Goal: Task Accomplishment & Management: Complete application form

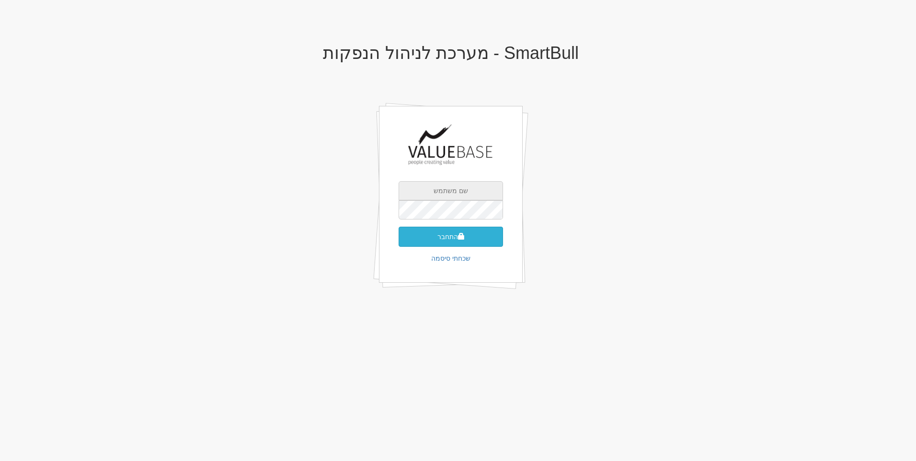
type input "[PERSON_NAME][EMAIL_ADDRESS][DOMAIN_NAME]"
click at [451, 234] on button "התחבר" at bounding box center [451, 237] width 104 height 20
click at [455, 215] on input "text" at bounding box center [451, 224] width 104 height 19
type input "741765"
click at [399, 241] on button "התחבר" at bounding box center [451, 251] width 104 height 20
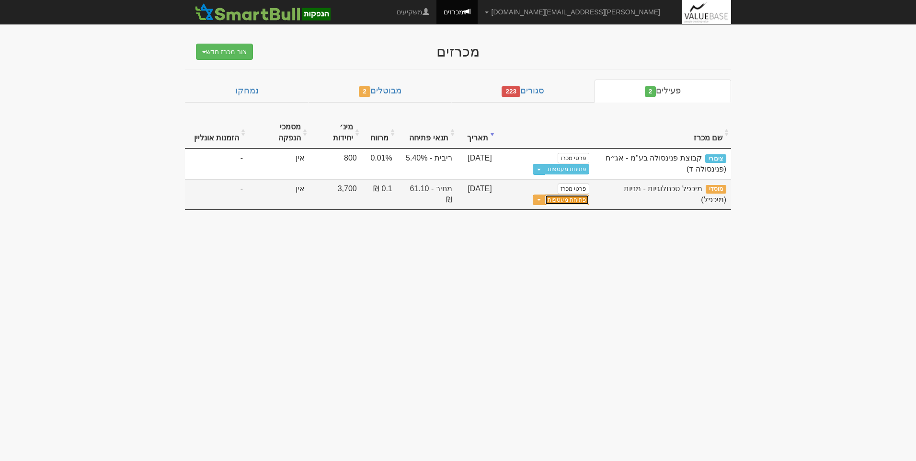
click at [545, 194] on link "פתיחת מעטפות" at bounding box center [567, 199] width 45 height 11
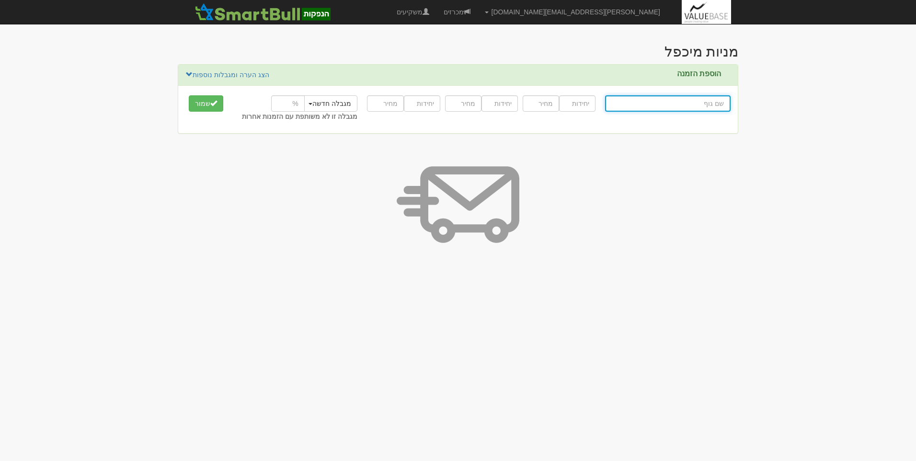
click at [688, 102] on input "text" at bounding box center [667, 103] width 125 height 16
type input "מ"
type input "מיד צח בע"מ"
type input "מי"
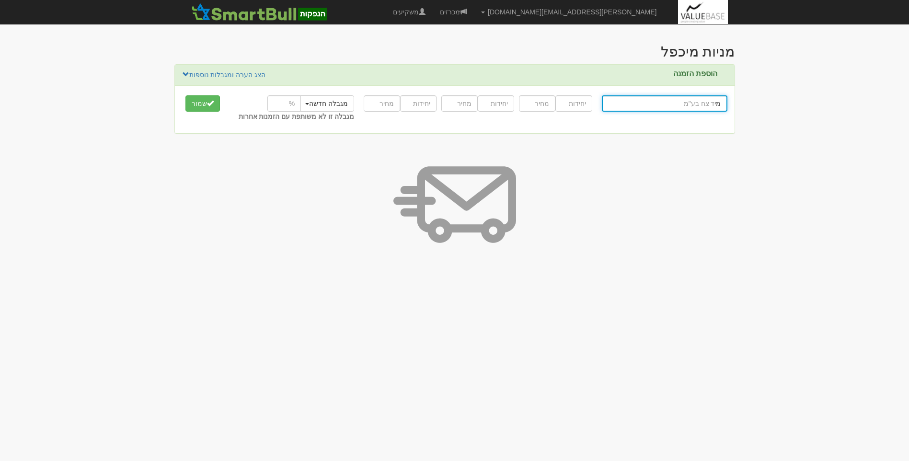
type input "[PERSON_NAME] (אי.[GEOGRAPHIC_DATA].ג'י.אס) ש"מ"
type input "מיי"
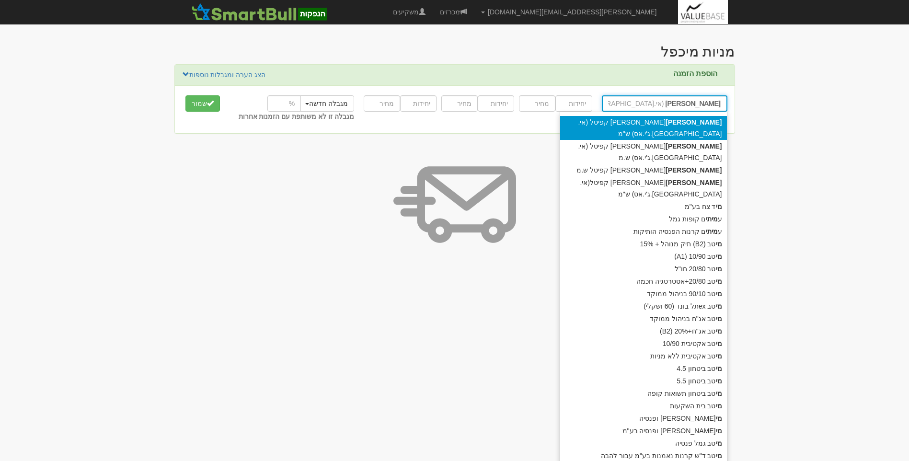
click at [686, 124] on div "מיי לסטון קפיטל (אי.אר.ג'י.אס) ש"מ" at bounding box center [643, 128] width 167 height 24
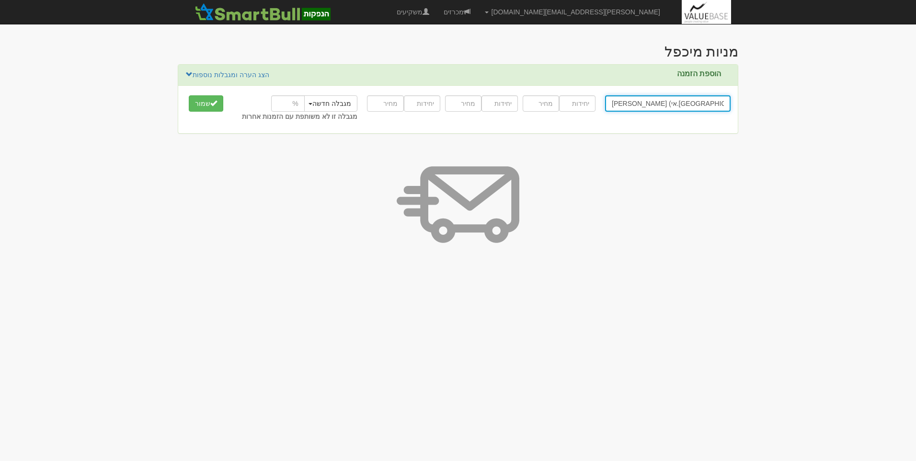
type input "[PERSON_NAME] (אי.[GEOGRAPHIC_DATA].ג'י.אס) ש"מ"
click at [585, 103] on input "number" at bounding box center [577, 103] width 36 height 16
type input "81833"
click at [534, 107] on input "number" at bounding box center [541, 103] width 36 height 16
type input "61.1"
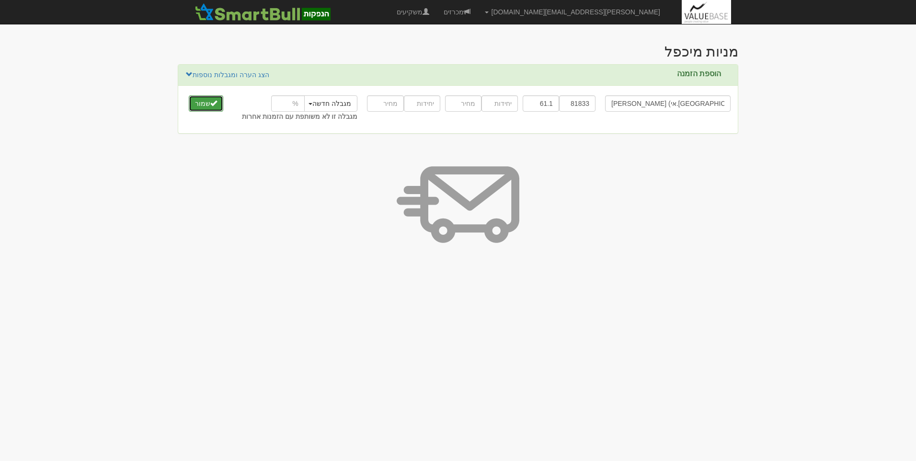
click at [212, 103] on span "submit" at bounding box center [213, 103] width 7 height 7
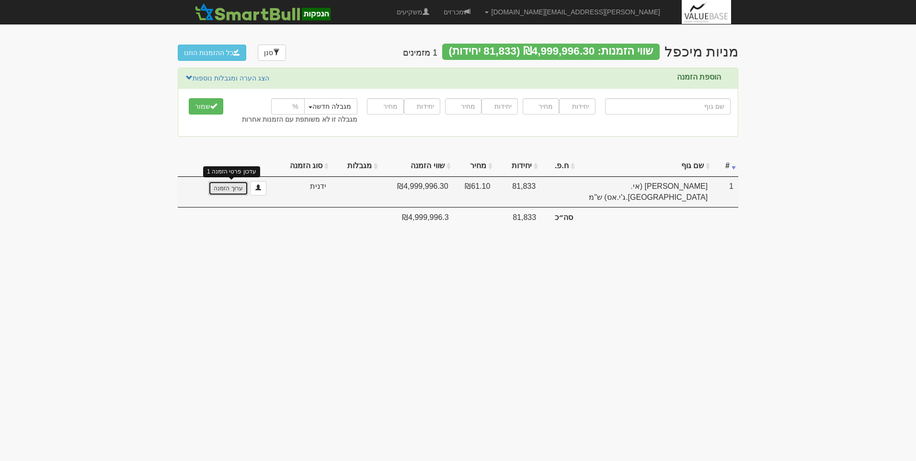
click at [232, 189] on link "ערוך הזמנה" at bounding box center [227, 188] width 39 height 14
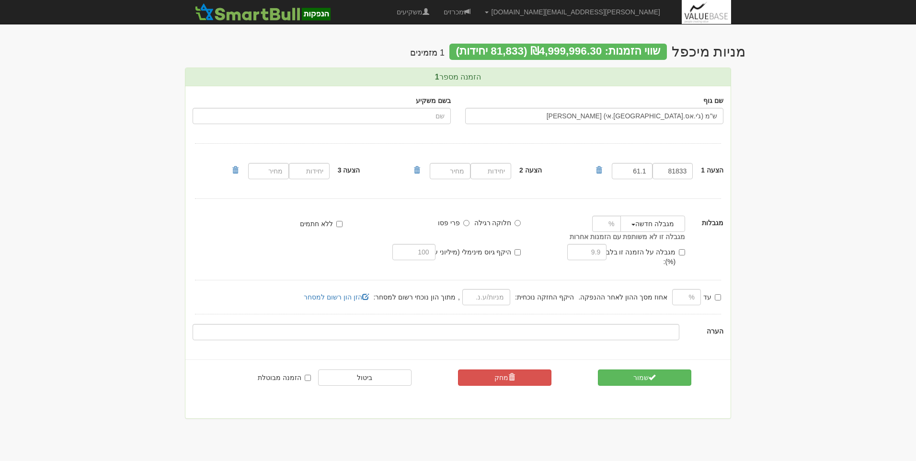
click at [589, 226] on div at bounding box center [601, 224] width 53 height 16
click at [599, 227] on input "number" at bounding box center [606, 224] width 29 height 16
type input "1.5"
click at [634, 369] on button "שמור" at bounding box center [644, 377] width 93 height 16
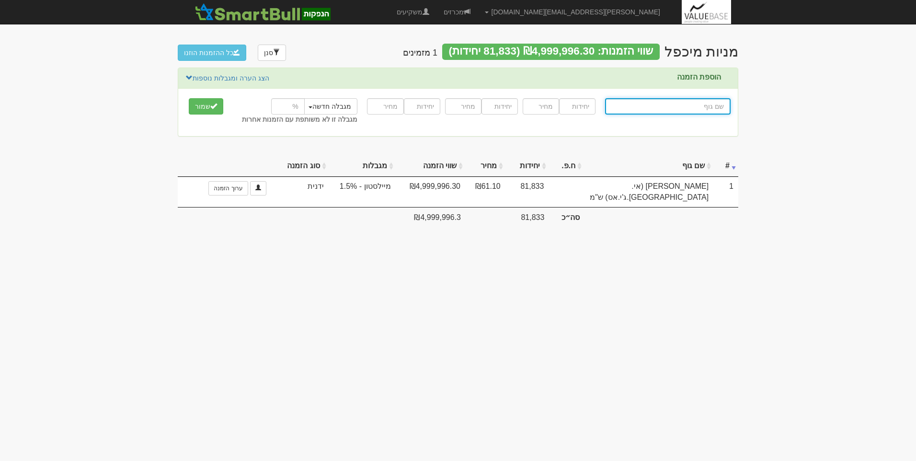
click at [672, 107] on input "text" at bounding box center [667, 106] width 125 height 16
type input "מ"
type input "מנרב אחזקות בע"מ"
type input "מנ"
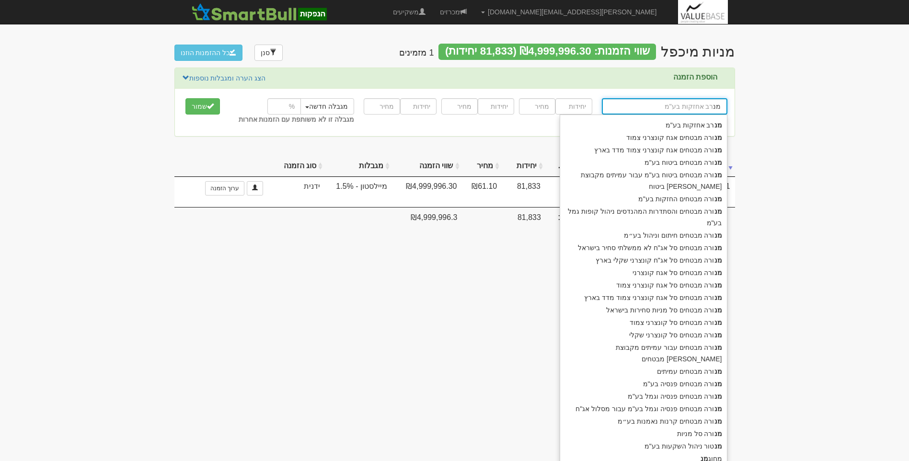
type input "מנורה מבטחים אגח קונצרני צמוד"
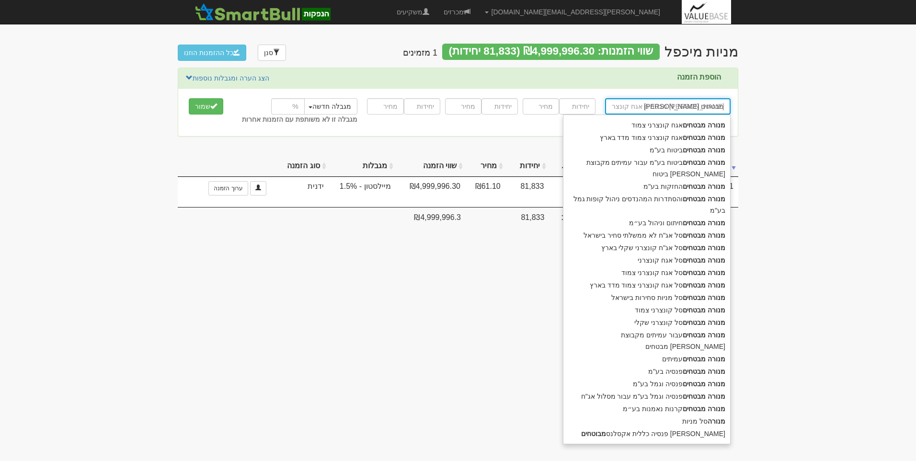
type input "מנורה מבטחים"
type input "מנורה מבטחים ס"
type input "מנורה מבטחים סל אג"ח לא ממשלתי סחיר בישראל"
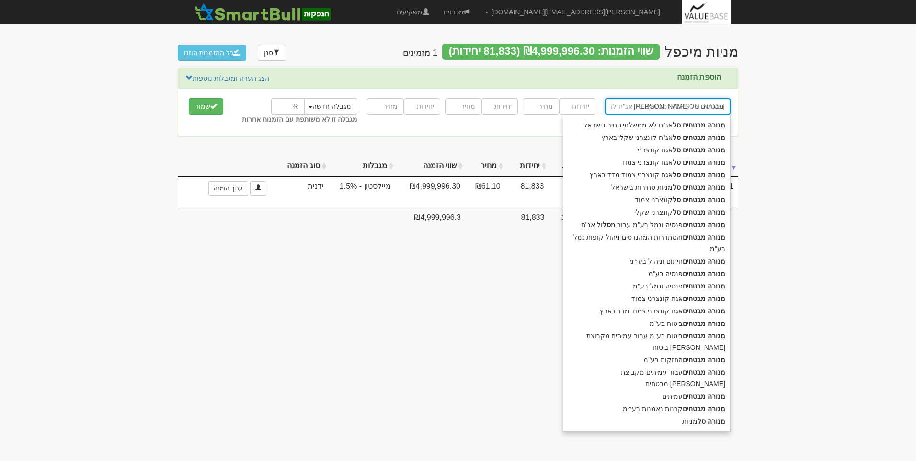
type input "מנורה מבטחים סל"
type input "מנורה מבטחים סל מ"
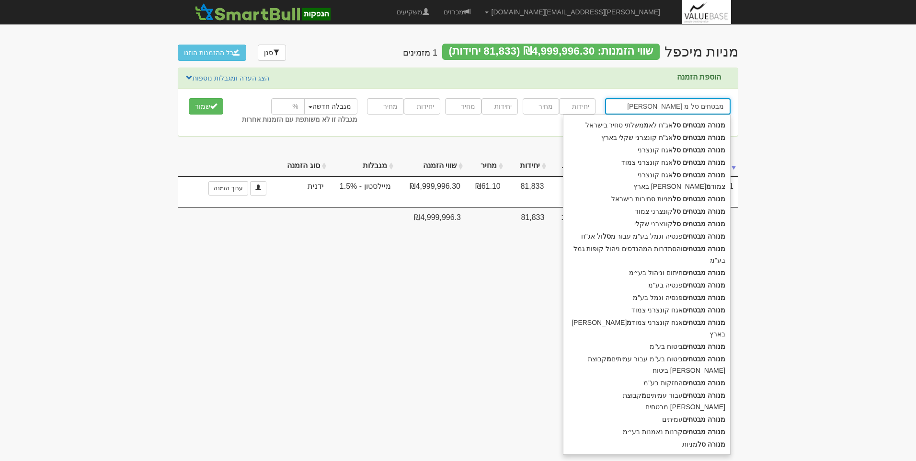
type input "[PERSON_NAME] מבטחים סל מניות סחירות [GEOGRAPHIC_DATA]"
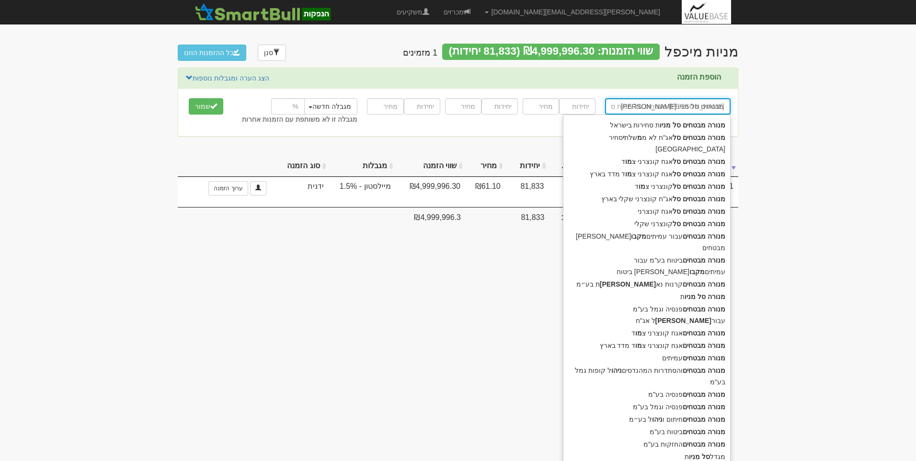
type input "מנורה מבטחים סל מניות"
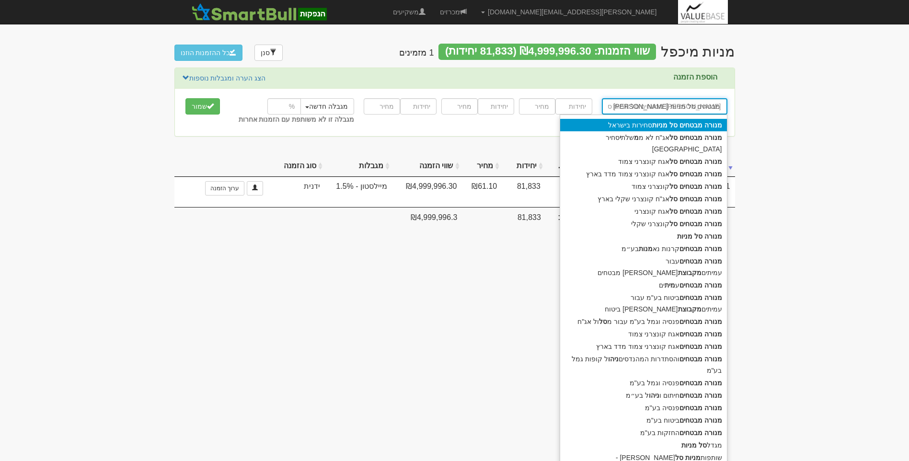
click at [667, 123] on strong "מניות" at bounding box center [659, 125] width 15 height 8
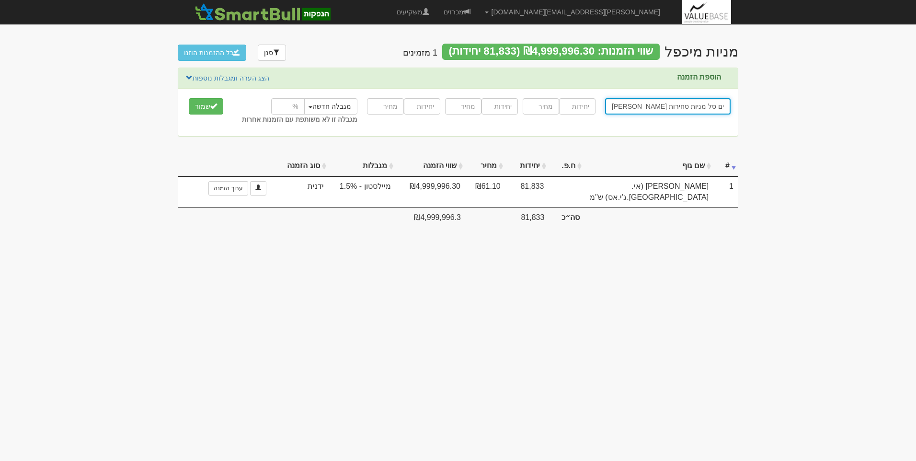
type input "[PERSON_NAME] מבטחים סל מניות סחירות [GEOGRAPHIC_DATA]"
click at [580, 111] on input "number" at bounding box center [577, 106] width 36 height 16
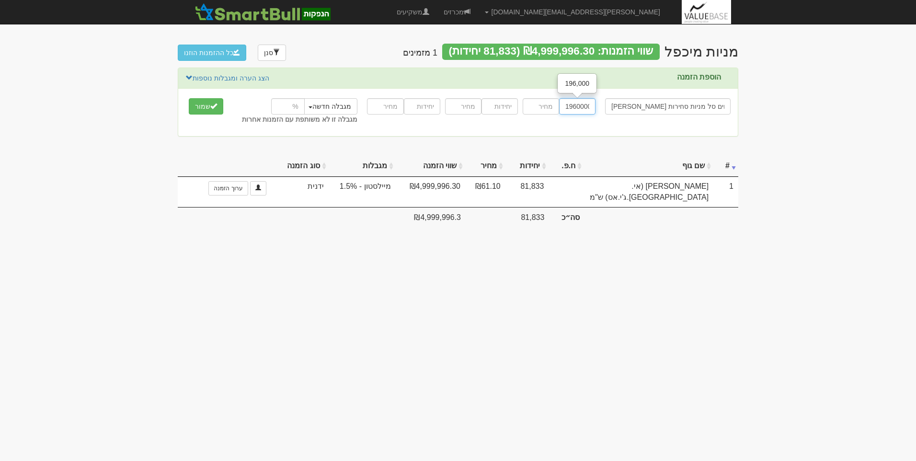
scroll to position [0, 2]
type input "1960000"
click at [550, 109] on input "number" at bounding box center [541, 106] width 36 height 16
type input "61.1"
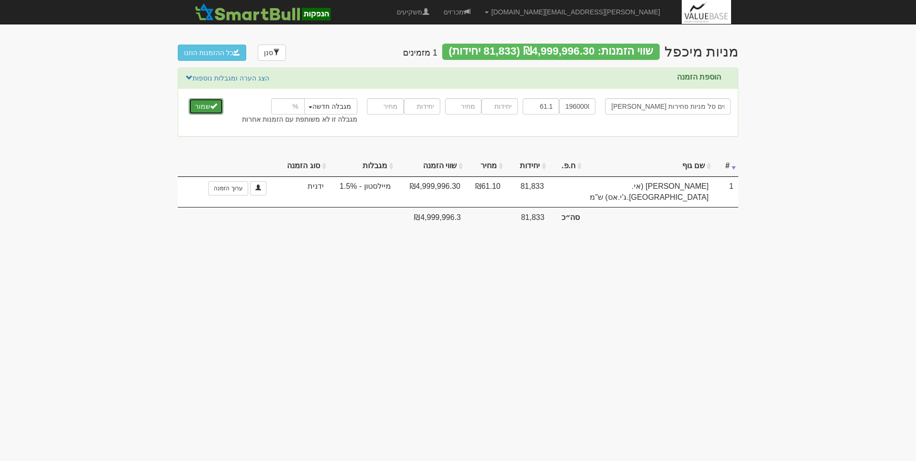
click at [199, 109] on button "שמור" at bounding box center [206, 106] width 34 height 16
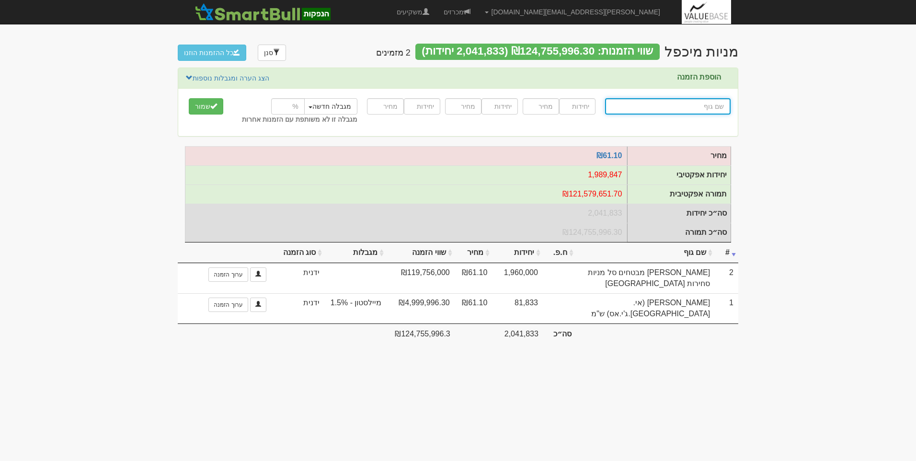
click at [688, 106] on input "text" at bounding box center [667, 106] width 125 height 16
type input "ק"
type input "קרן אופטימוס שותפות מוגבלת"
type input "קר"
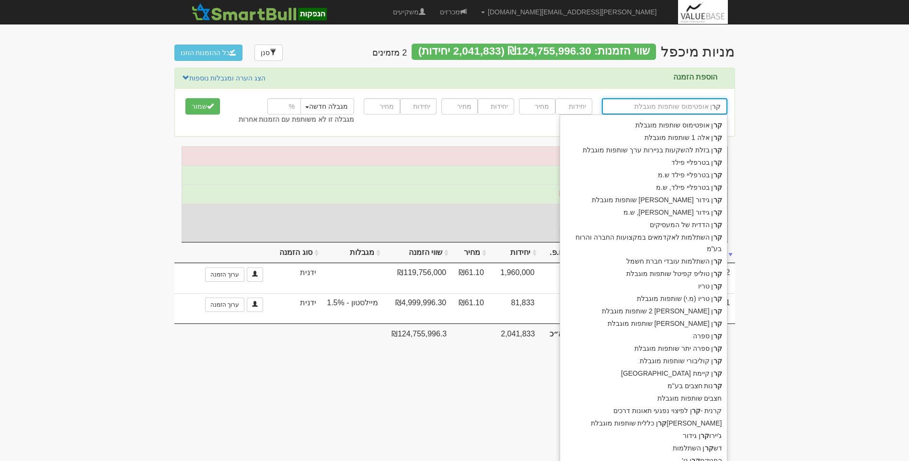
type input "קרנות חצבים בע"מ"
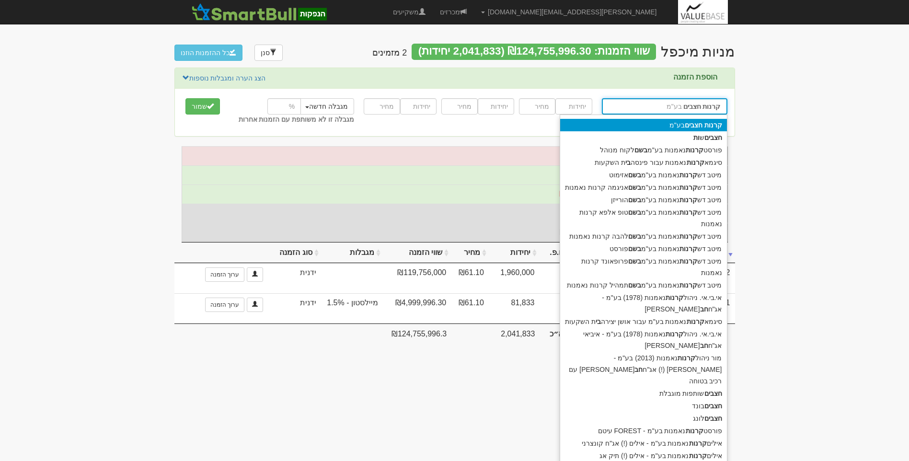
type input "קרנות חצבים"
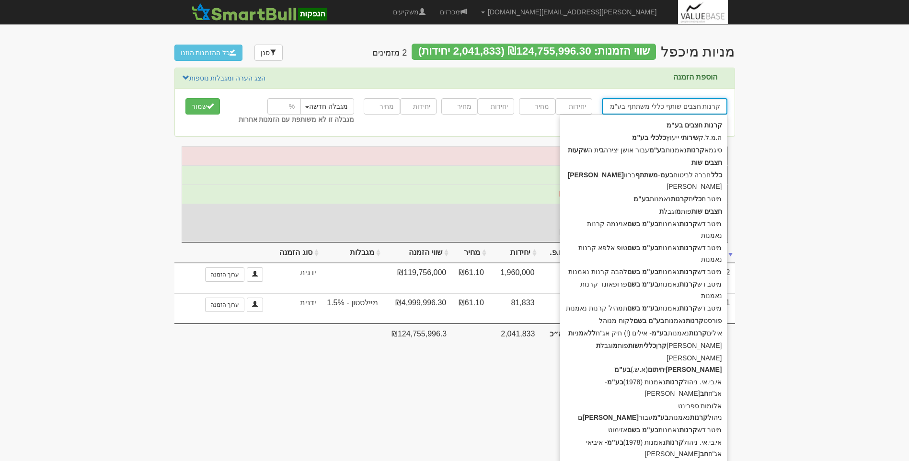
type input "קרנות חצבים שותף כללי משתתף בע"מ"
click at [575, 109] on input "number" at bounding box center [573, 106] width 36 height 16
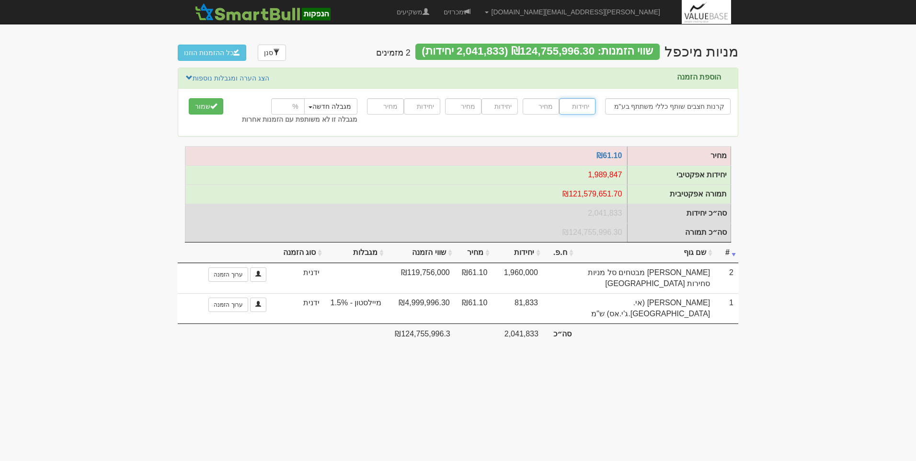
click at [572, 109] on input "number" at bounding box center [577, 106] width 36 height 16
type input "572800"
click at [535, 107] on input "number" at bounding box center [541, 106] width 36 height 16
type input "61.1"
click at [205, 106] on button "שמור" at bounding box center [206, 106] width 34 height 16
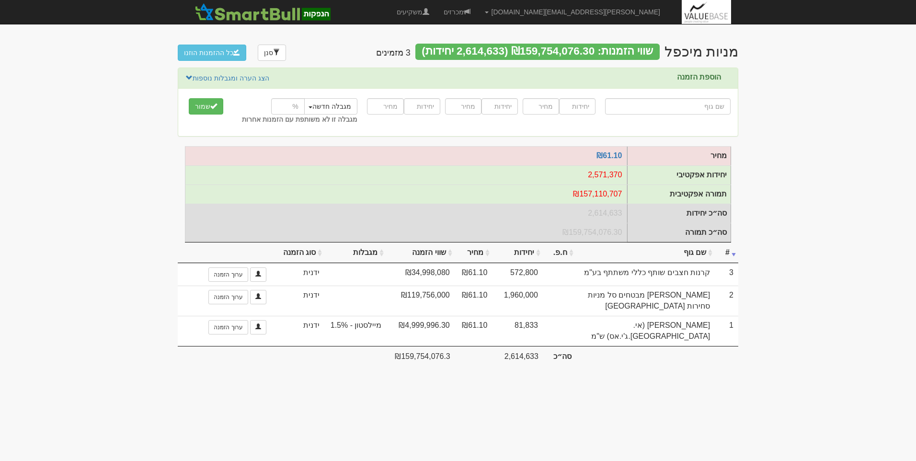
click at [791, 271] on body "[PERSON_NAME][EMAIL_ADDRESS][DOMAIN_NAME] הגדרות חשבונות הנפקה תבניות הודעות קי…" at bounding box center [458, 230] width 916 height 461
click at [799, 315] on body "[PERSON_NAME][EMAIL_ADDRESS][DOMAIN_NAME] הגדרות חשבונות הנפקה תבניות הודעות קי…" at bounding box center [458, 230] width 916 height 461
